Goal: Information Seeking & Learning: Learn about a topic

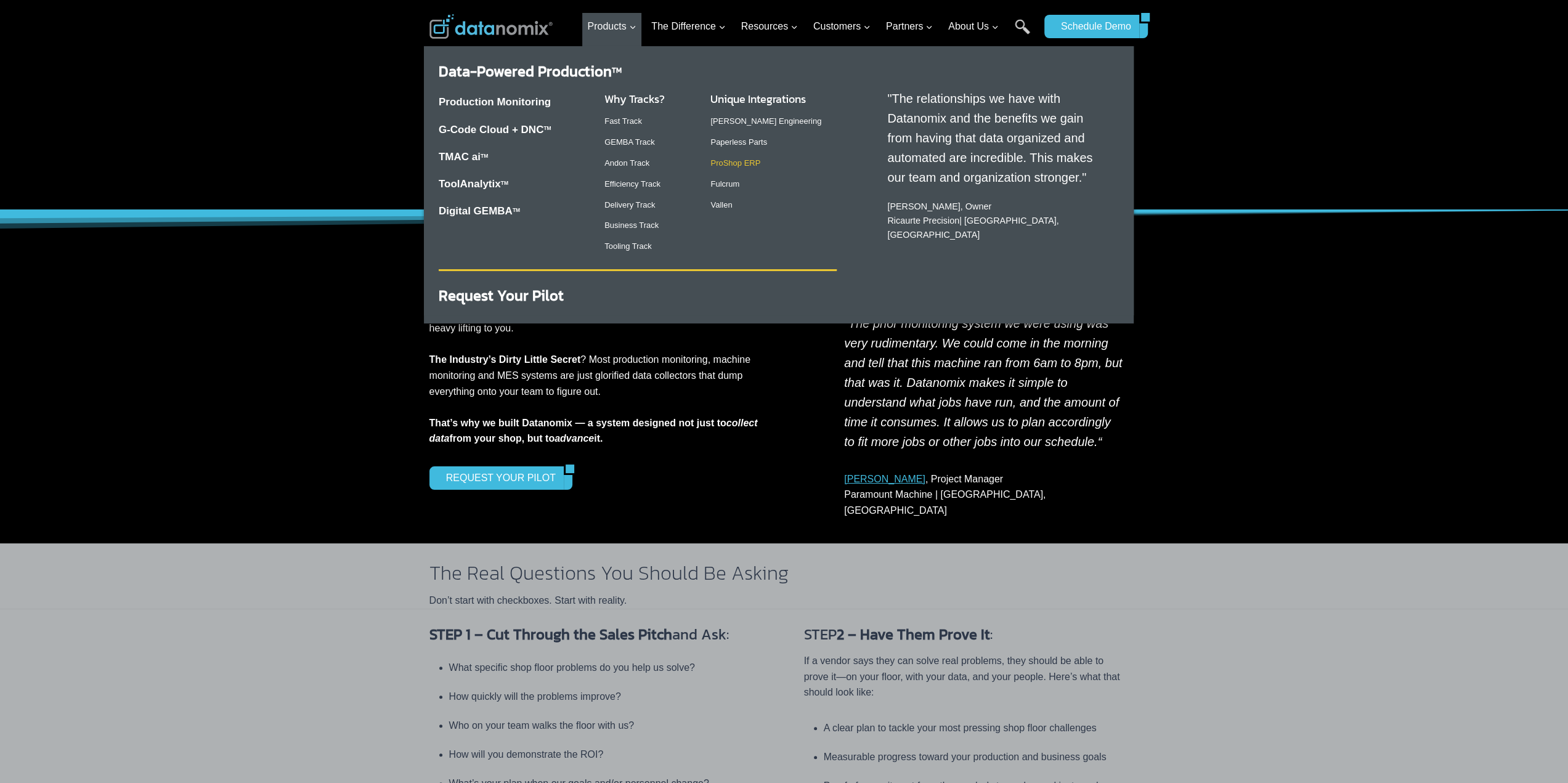
click at [732, 163] on link "ProShop ERP" at bounding box center [735, 163] width 49 height 9
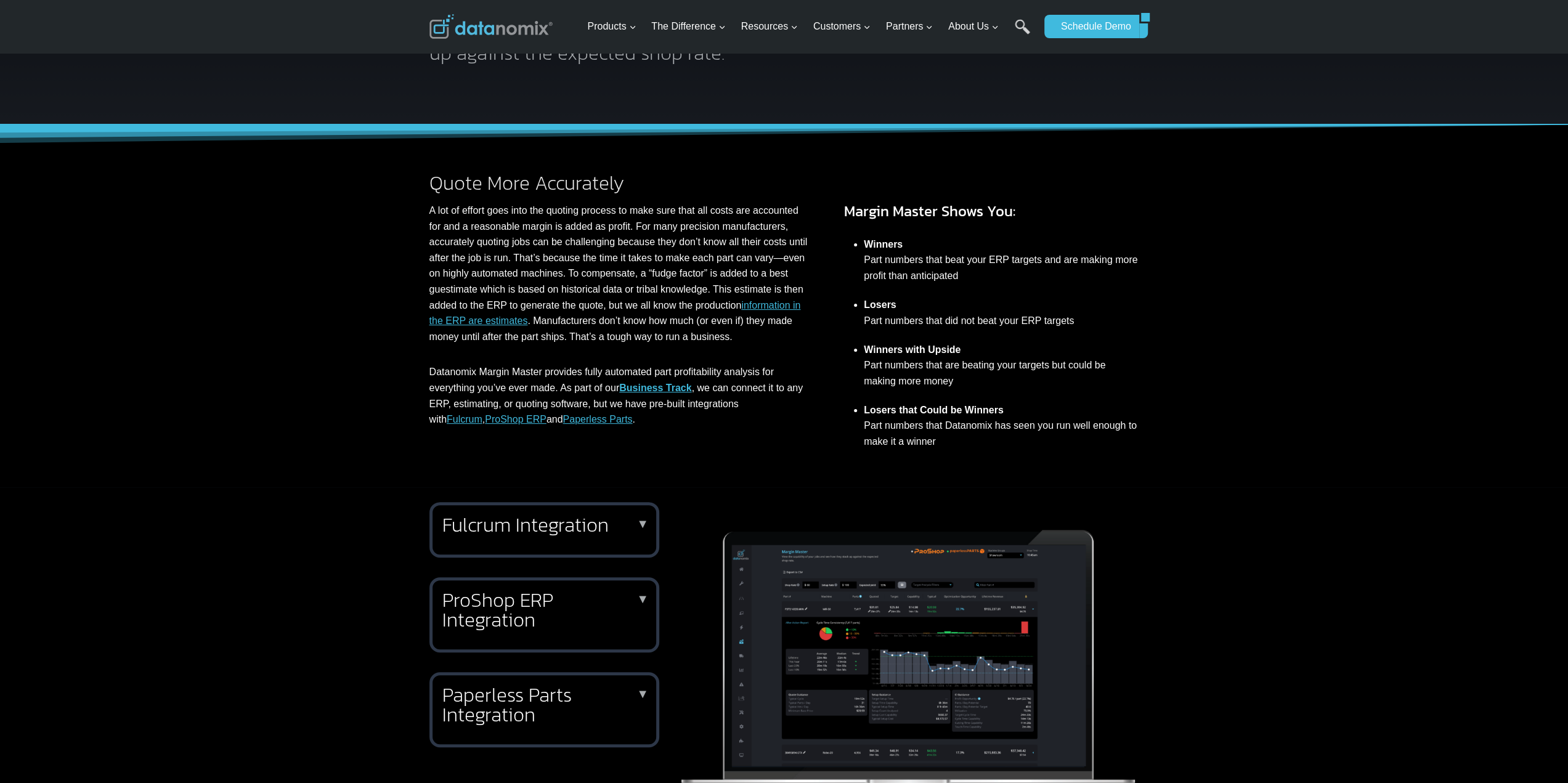
scroll to position [370, 0]
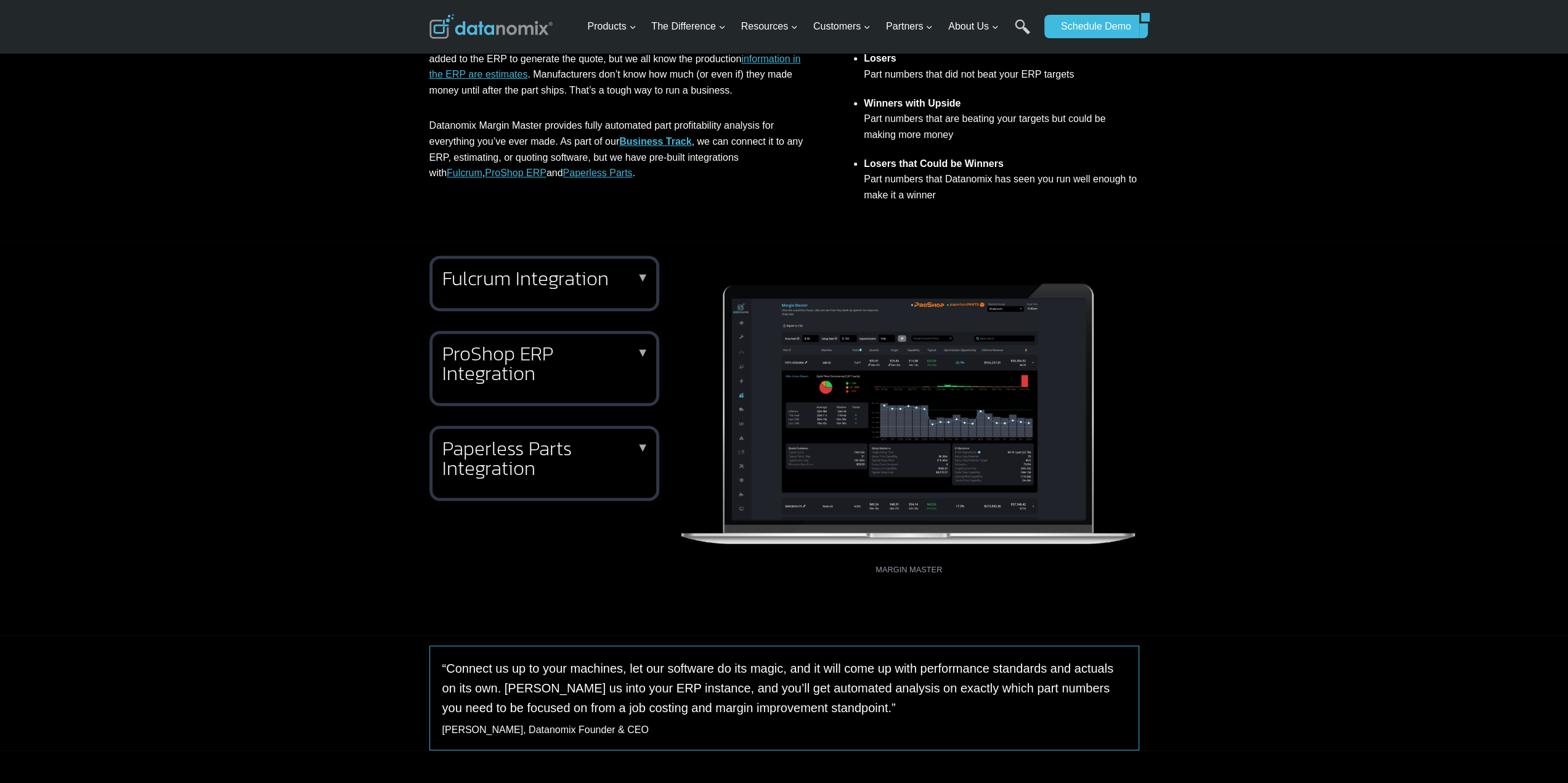
click at [624, 361] on h2 "ProShop ERP Integration" at bounding box center [541, 363] width 199 height 39
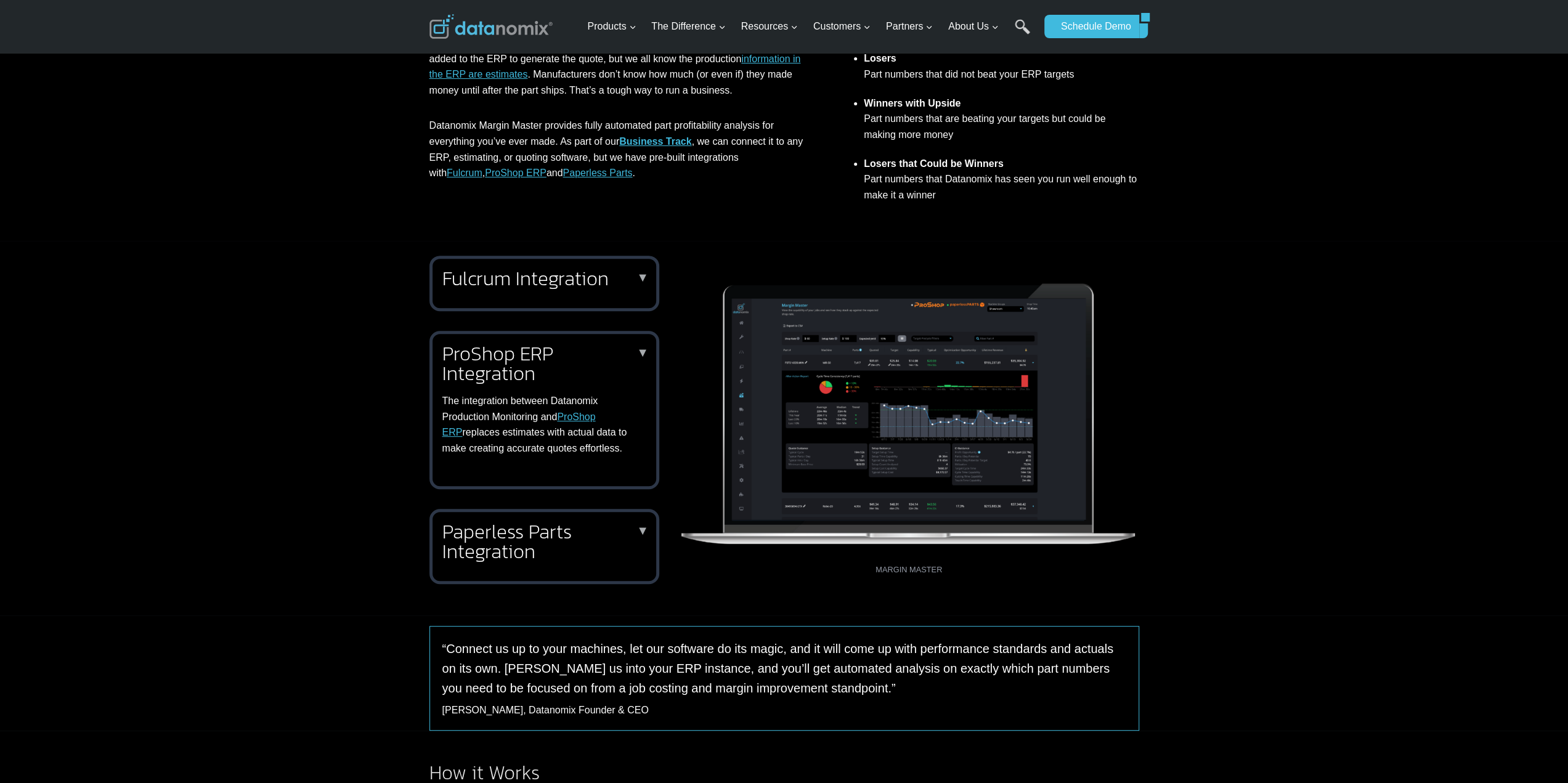
click at [624, 361] on h2 "ProShop ERP Integration" at bounding box center [541, 363] width 199 height 39
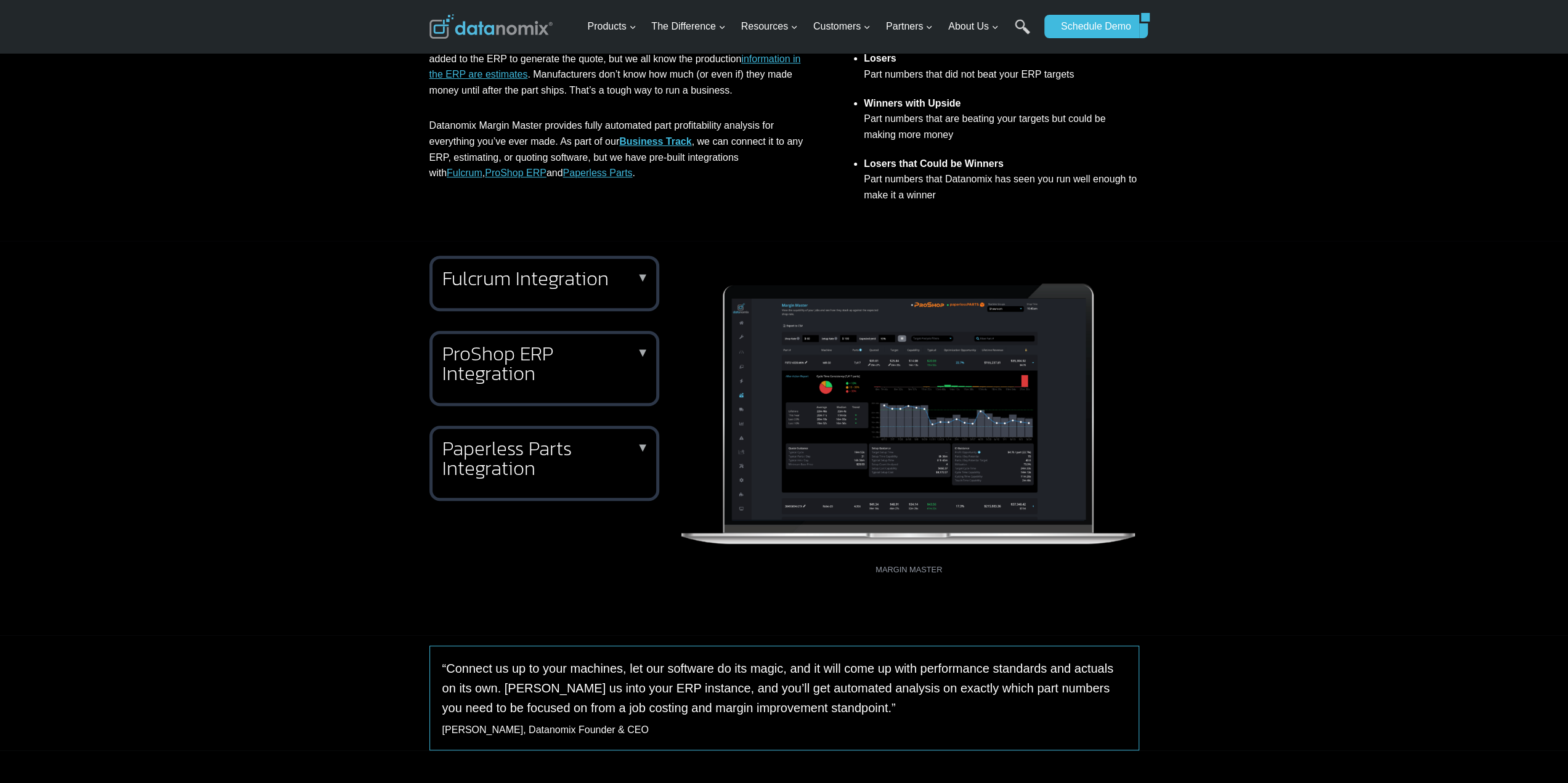
click at [629, 444] on h2 "Paperless Parts Integration" at bounding box center [541, 458] width 199 height 39
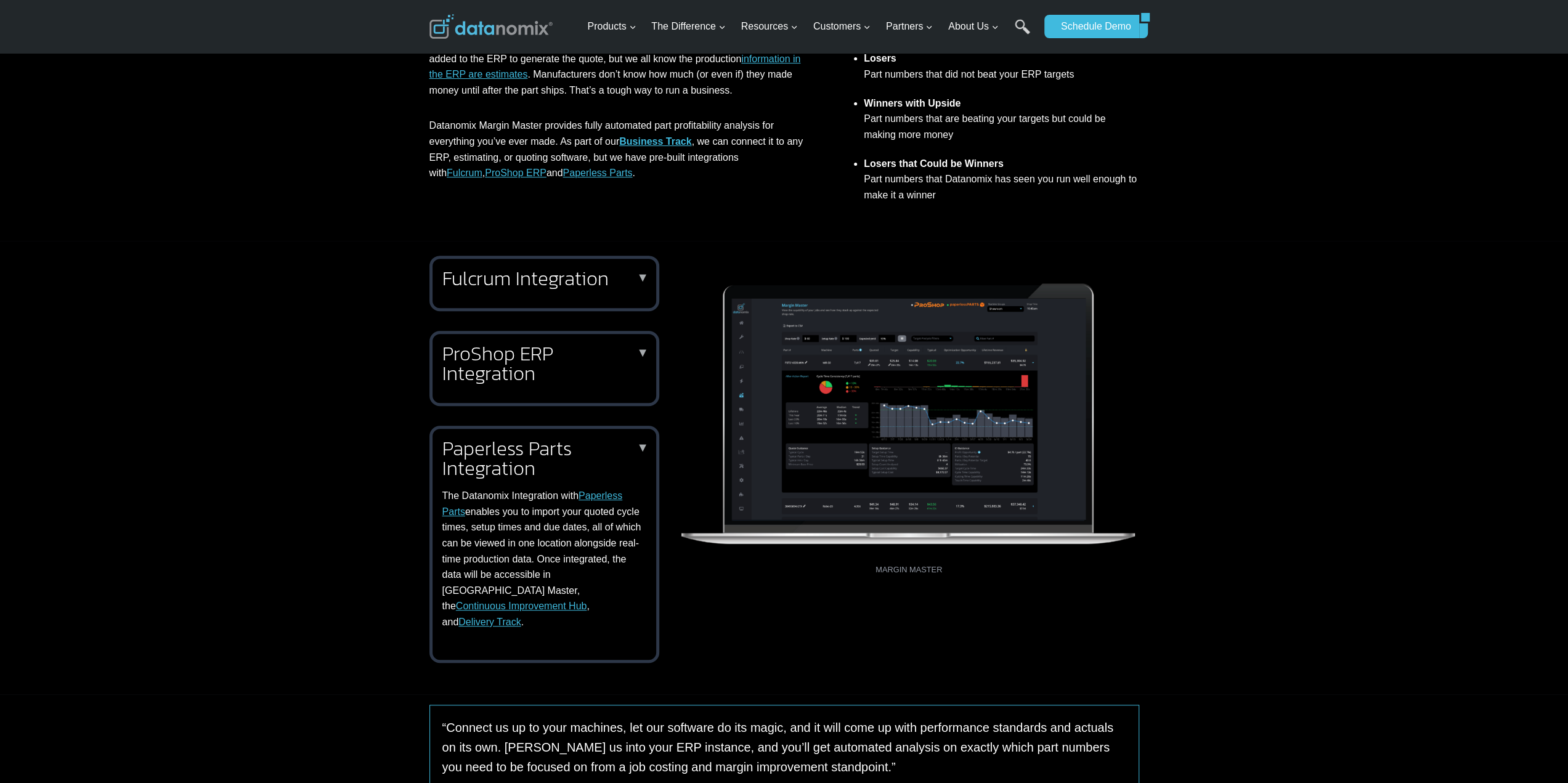
click at [618, 465] on h2 "Paperless Parts Integration" at bounding box center [541, 458] width 199 height 39
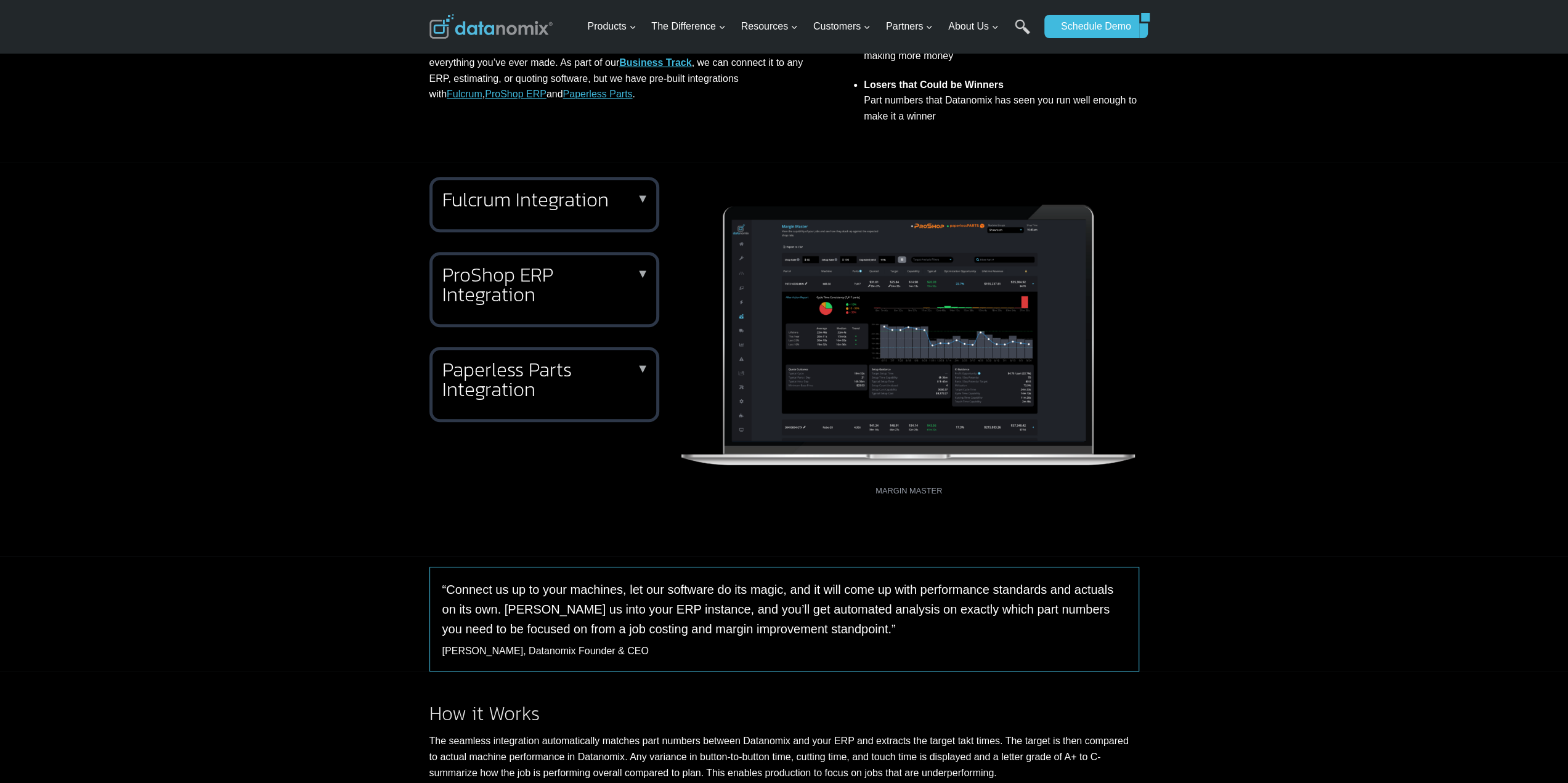
scroll to position [185, 0]
